Goal: Check status

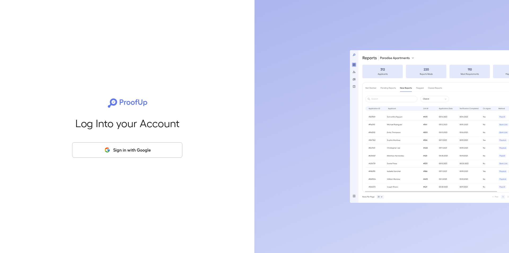
click at [163, 151] on button "Sign in with Google" at bounding box center [127, 149] width 110 height 15
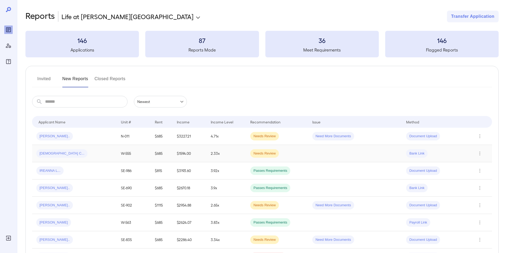
click at [43, 155] on span "Jaina C..." at bounding box center [61, 153] width 51 height 5
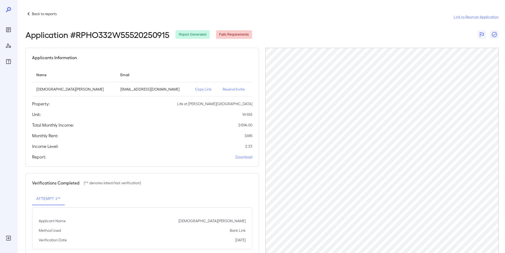
scroll to position [14, 0]
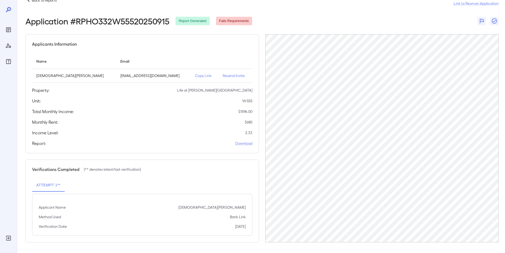
drag, startPoint x: 135, startPoint y: 120, endPoint x: 138, endPoint y: 118, distance: 3.6
click at [135, 120] on div "Monthly Rent: $ 685" at bounding box center [142, 122] width 220 height 6
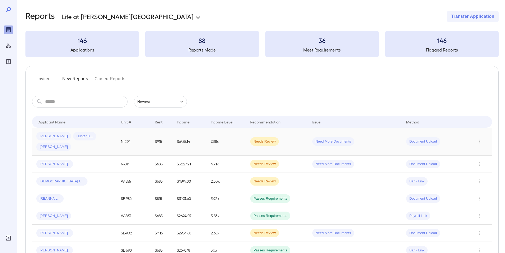
click at [337, 139] on span "Need More Documents" at bounding box center [333, 141] width 42 height 5
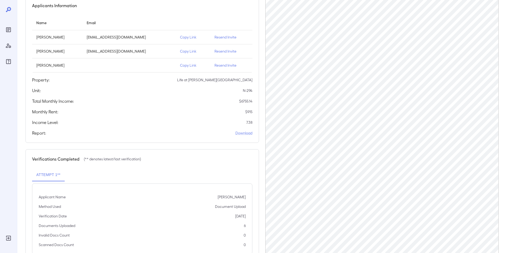
scroll to position [44, 0]
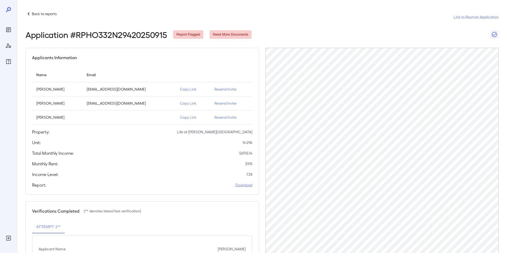
click at [247, 185] on link "Download" at bounding box center [243, 184] width 17 height 5
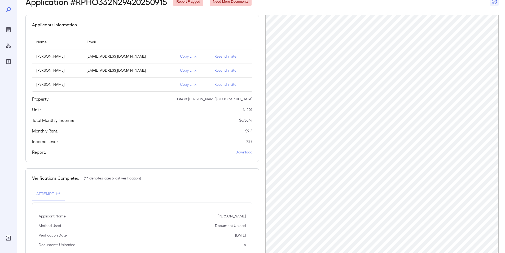
scroll to position [70, 0]
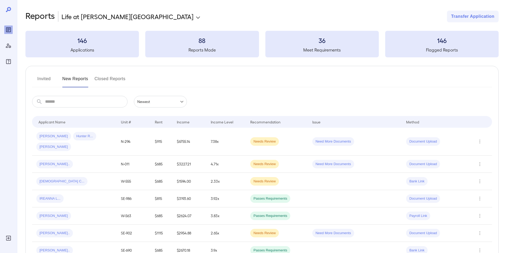
click at [99, 100] on input "text" at bounding box center [86, 102] width 82 height 12
click at [59, 138] on span "Jennifer L..." at bounding box center [53, 136] width 35 height 5
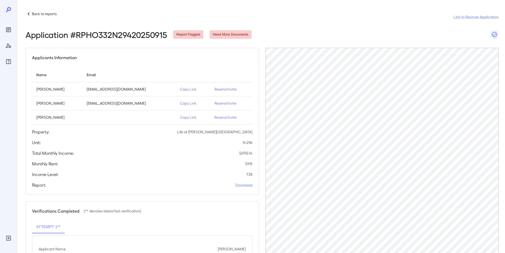
click at [30, 14] on icon at bounding box center [28, 14] width 6 height 6
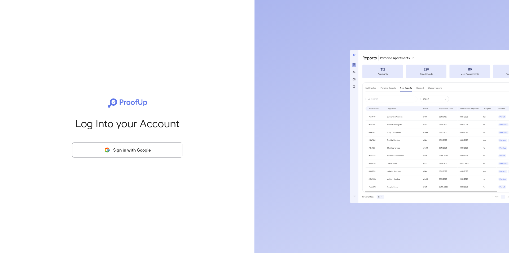
click at [127, 151] on button "Sign in with Google" at bounding box center [127, 149] width 110 height 15
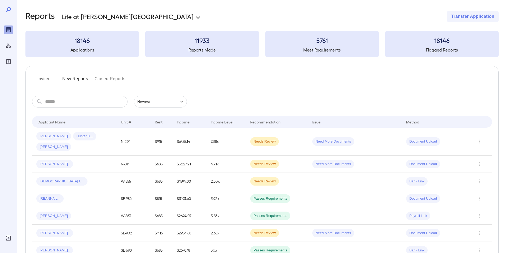
click at [80, 104] on input "text" at bounding box center [86, 102] width 82 height 12
click at [47, 248] on span "Kevon G..." at bounding box center [54, 250] width 37 height 5
click at [76, 101] on input "text" at bounding box center [86, 102] width 82 height 12
